Goal: Information Seeking & Learning: Find specific page/section

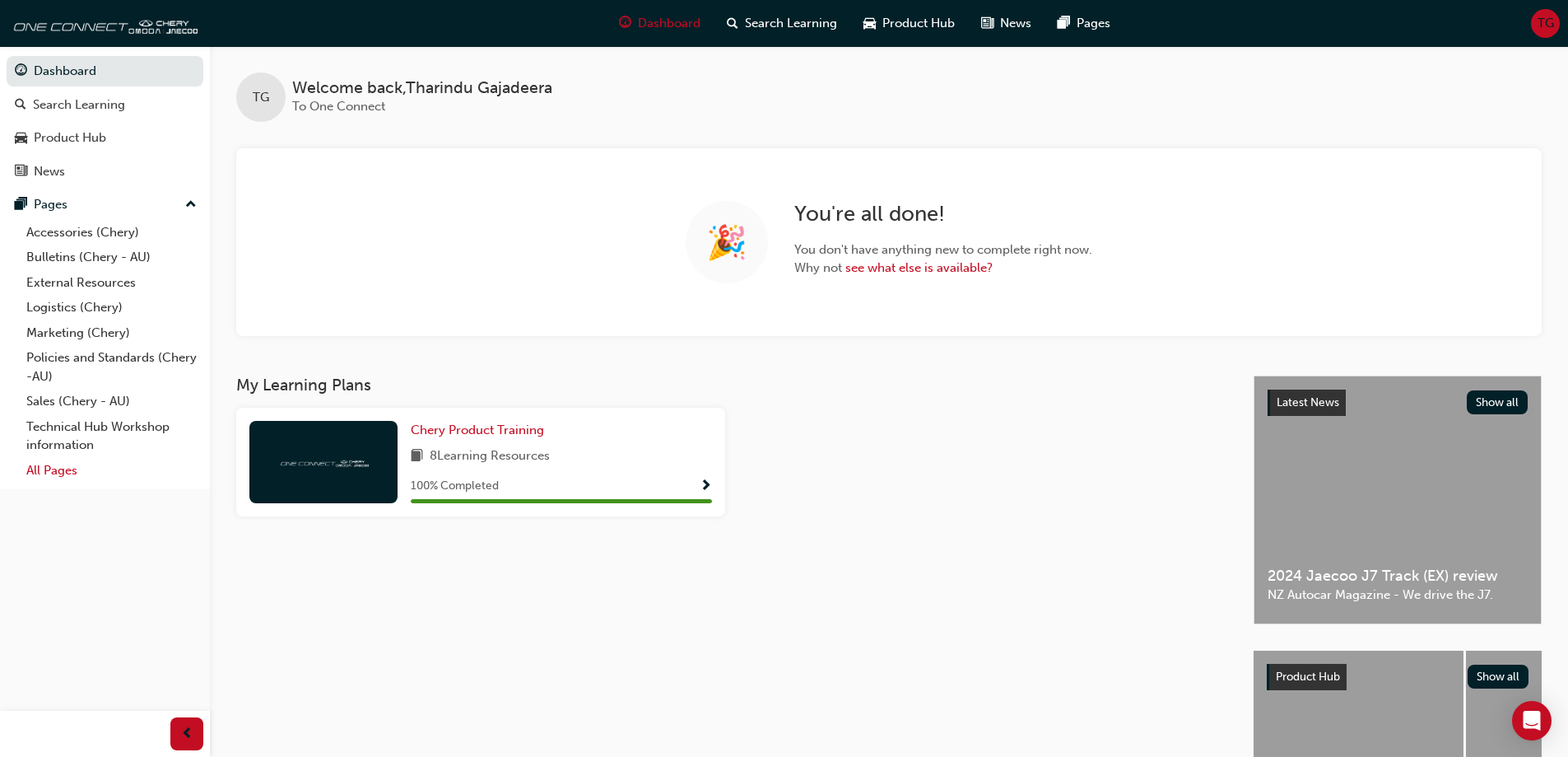
click at [46, 470] on link "All Pages" at bounding box center [111, 471] width 184 height 25
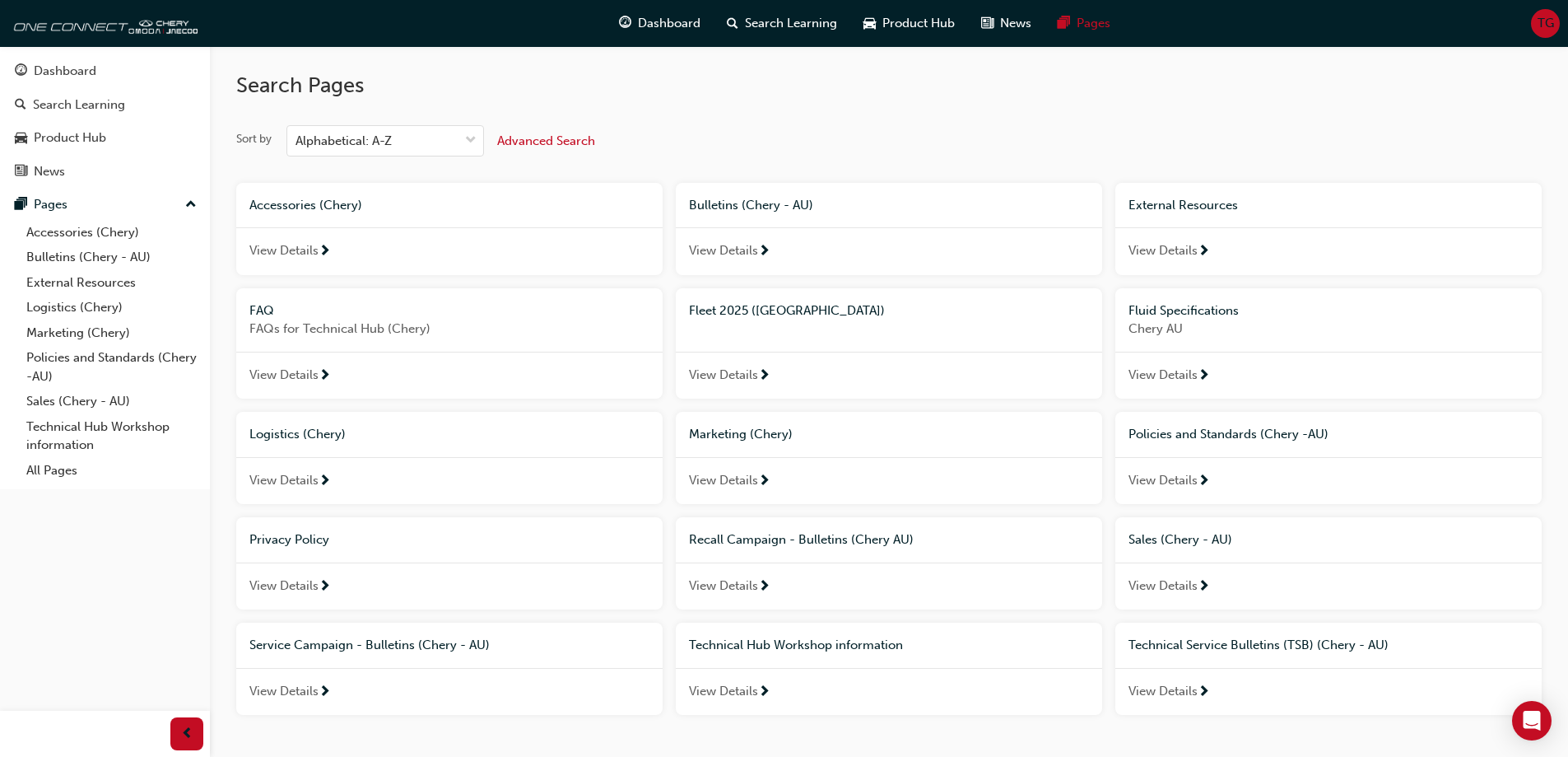
click at [748, 313] on span "Fleet 2025 ([GEOGRAPHIC_DATA])" at bounding box center [787, 311] width 196 height 15
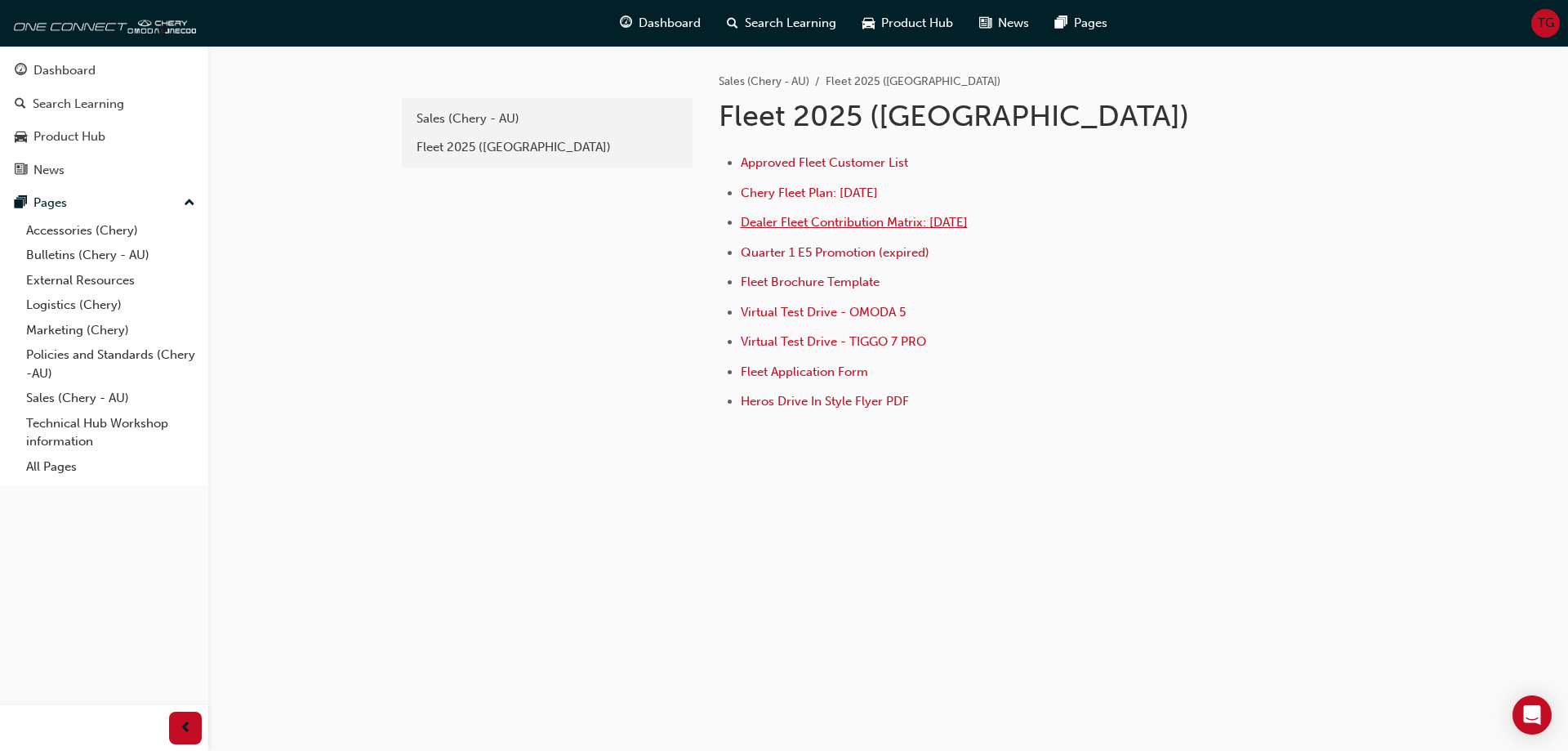
click at [922, 229] on span "Dealer Fleet Contribution Matrix: [DATE]" at bounding box center [853, 223] width 227 height 15
click at [832, 164] on span "Approved Fleet Customer List" at bounding box center [824, 162] width 167 height 15
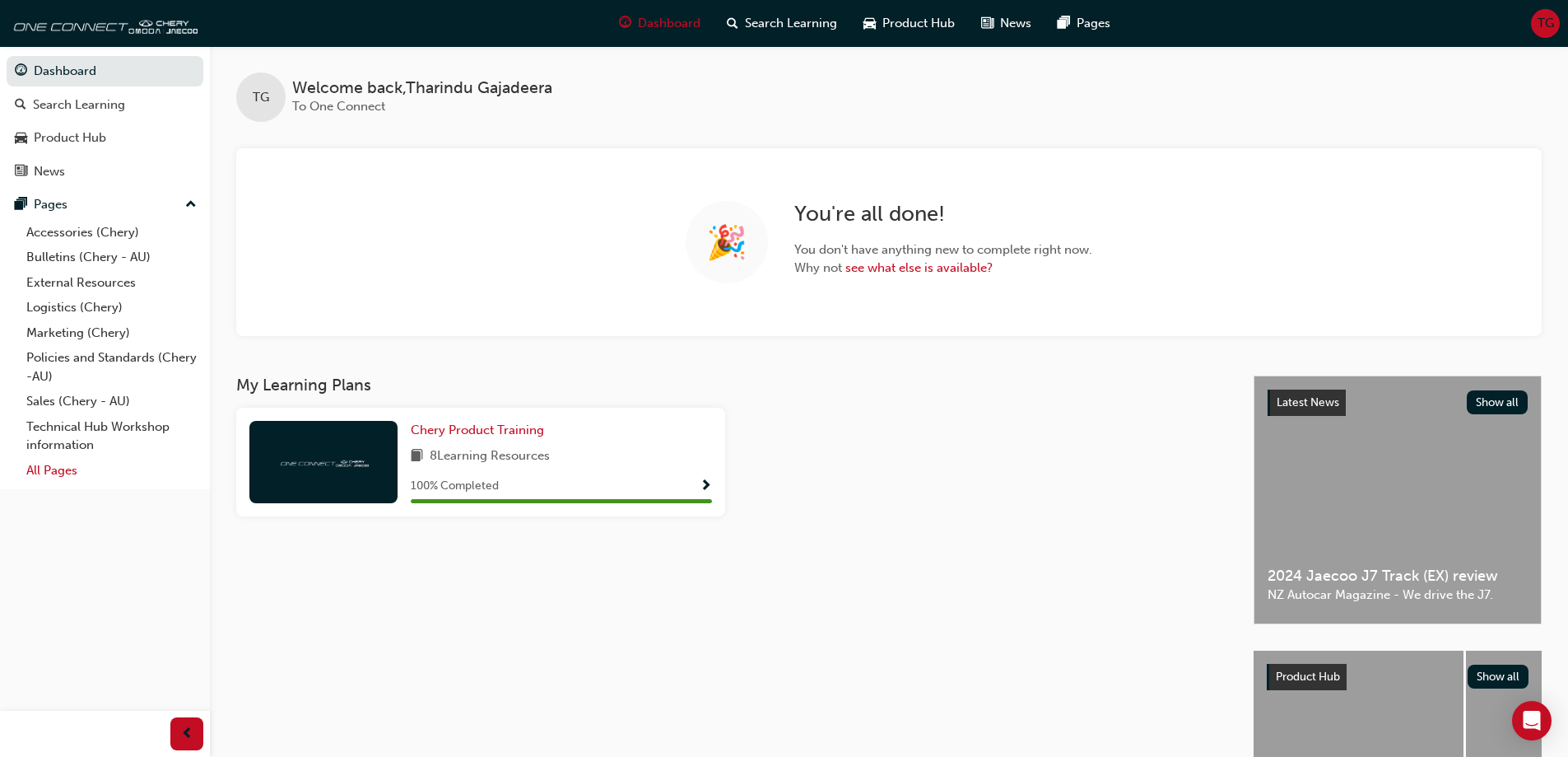
click at [46, 461] on link "All Pages" at bounding box center [111, 471] width 184 height 25
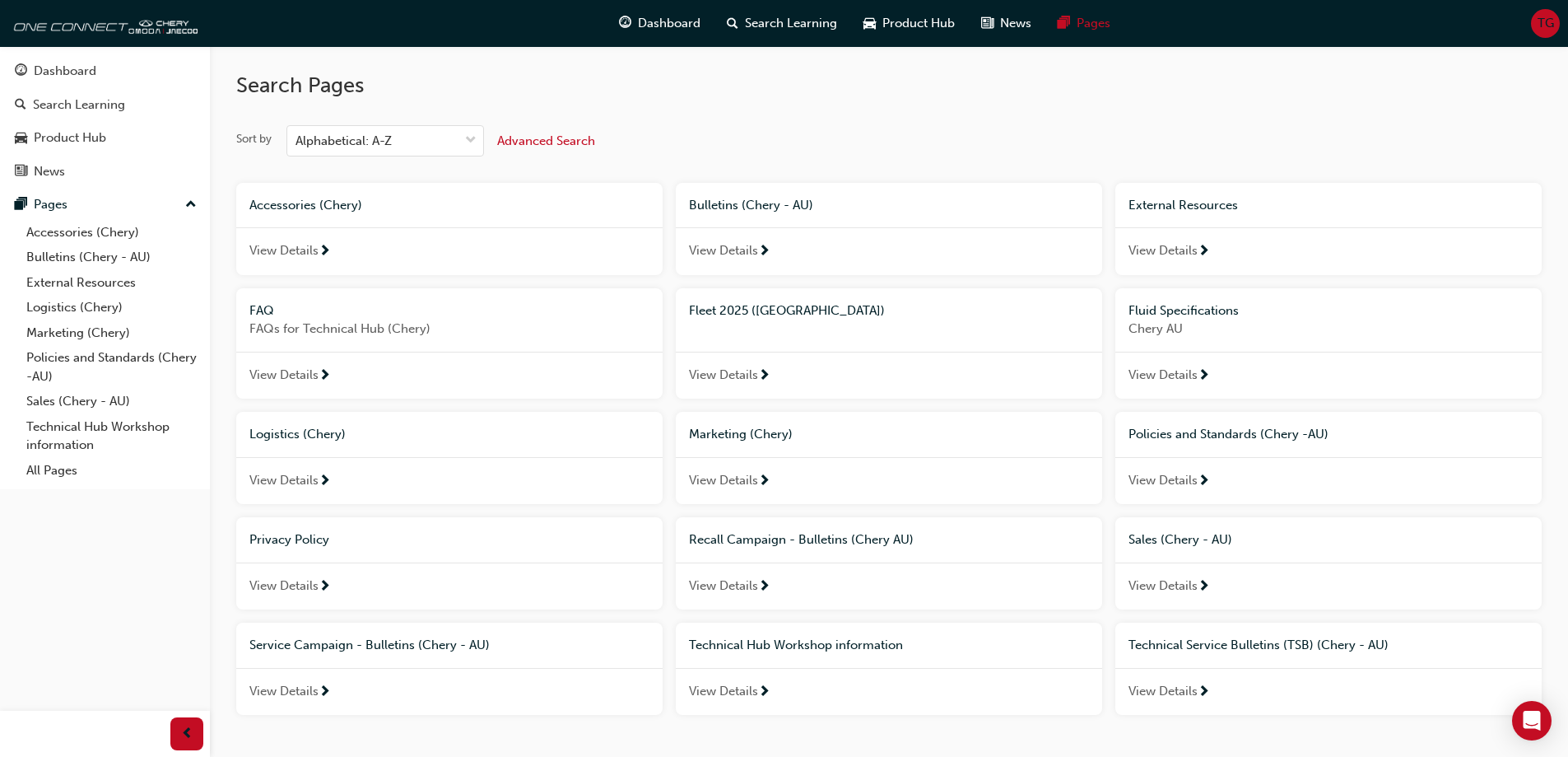
click at [729, 365] on span "View Details" at bounding box center [724, 375] width 69 height 19
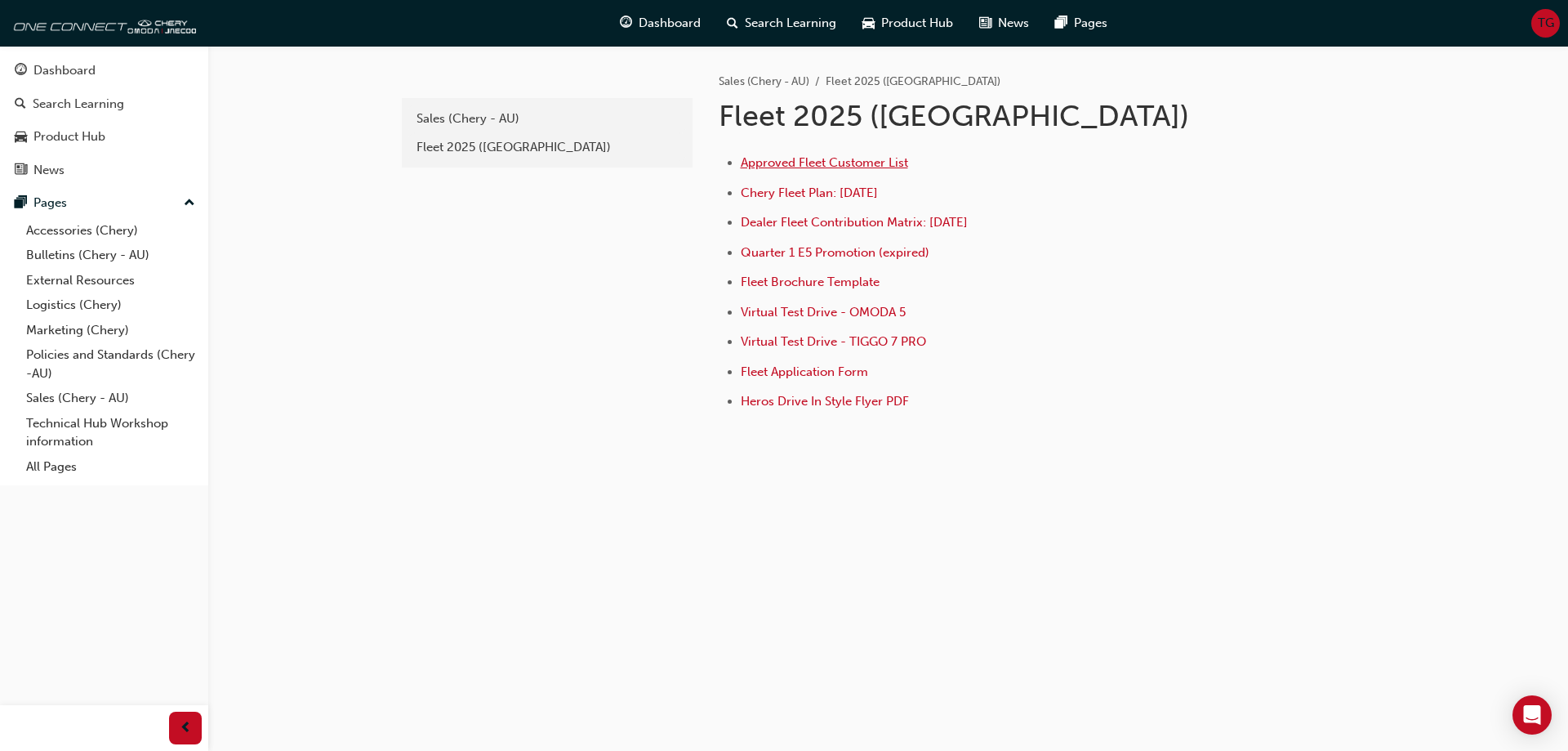
click at [843, 159] on span "Approved Fleet Customer List" at bounding box center [824, 162] width 167 height 15
